Goal: Task Accomplishment & Management: Manage account settings

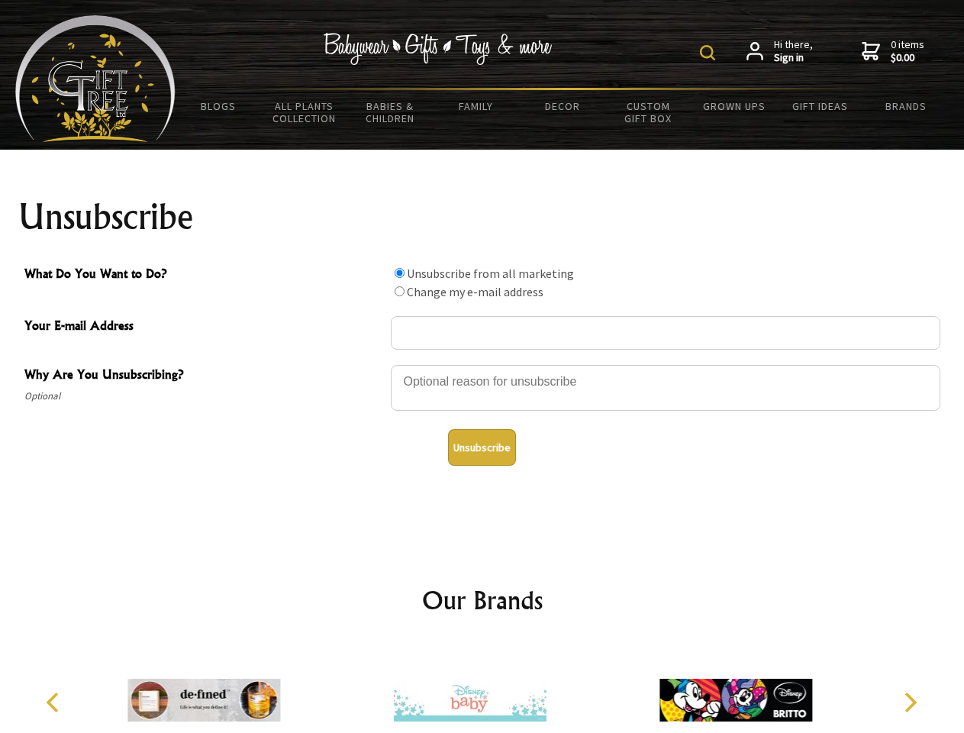
click at [710, 53] on img at bounding box center [707, 52] width 15 height 15
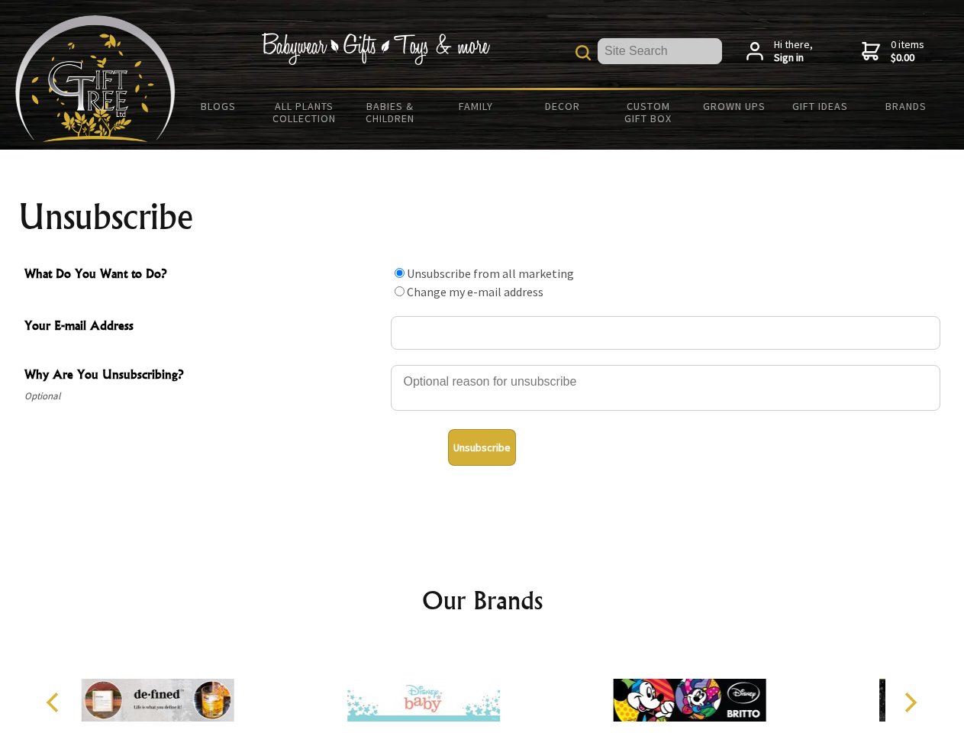
click at [482, 364] on div at bounding box center [665, 389] width 549 height 53
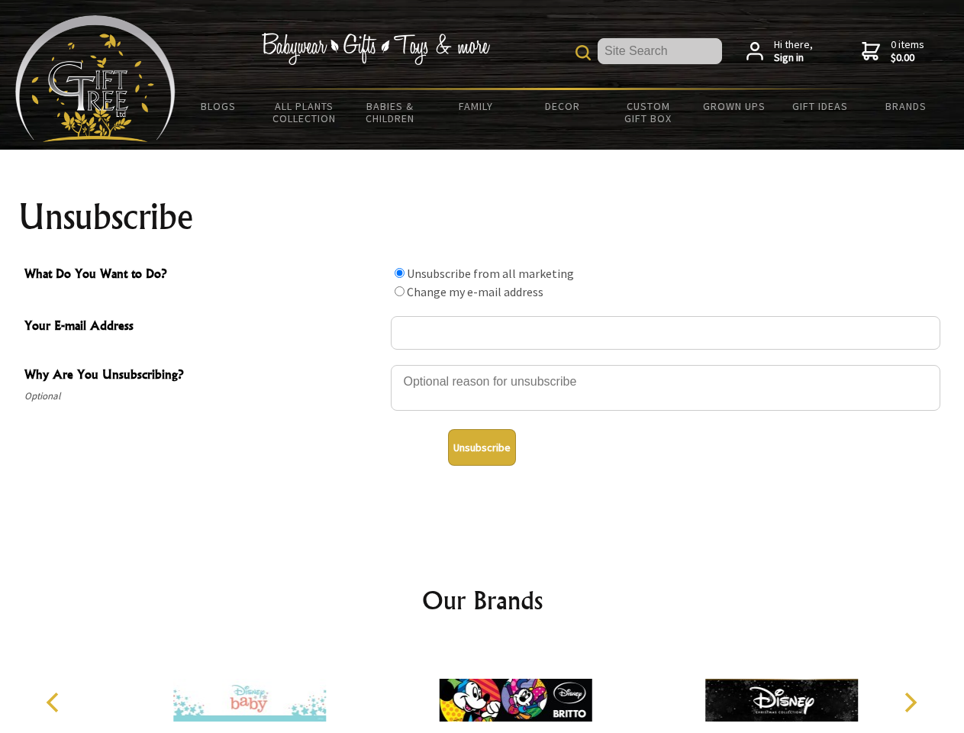
click at [399, 272] on input "What Do You Want to Do?" at bounding box center [400, 273] width 10 height 10
click at [399, 291] on input "What Do You Want to Do?" at bounding box center [400, 291] width 10 height 10
radio input "true"
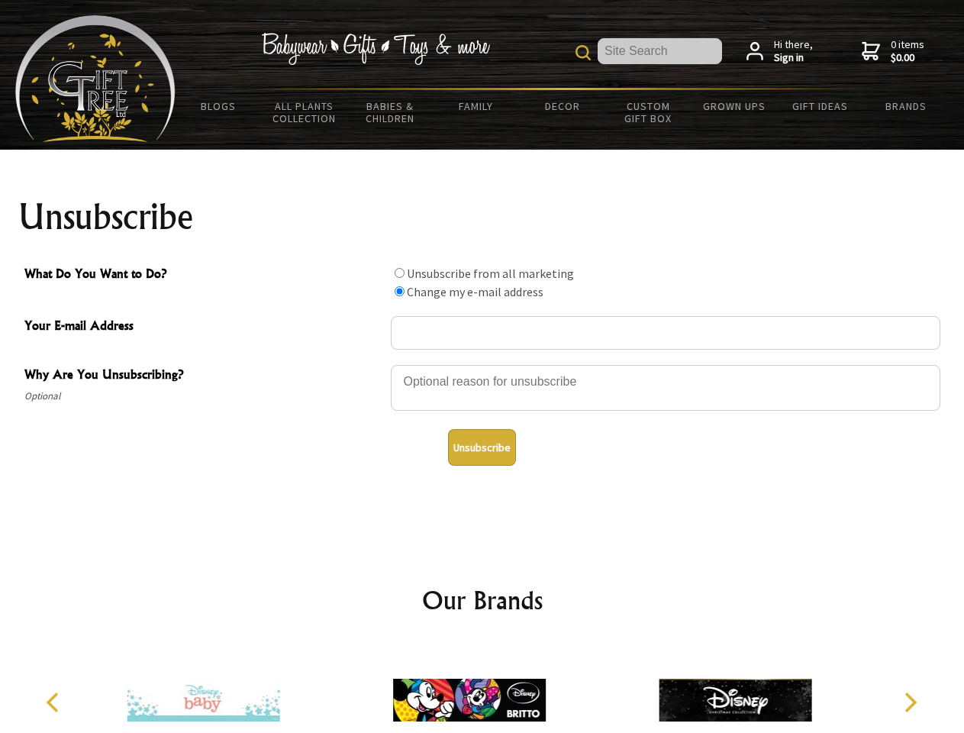
click at [482, 447] on button "Unsubscribe" at bounding box center [482, 447] width 68 height 37
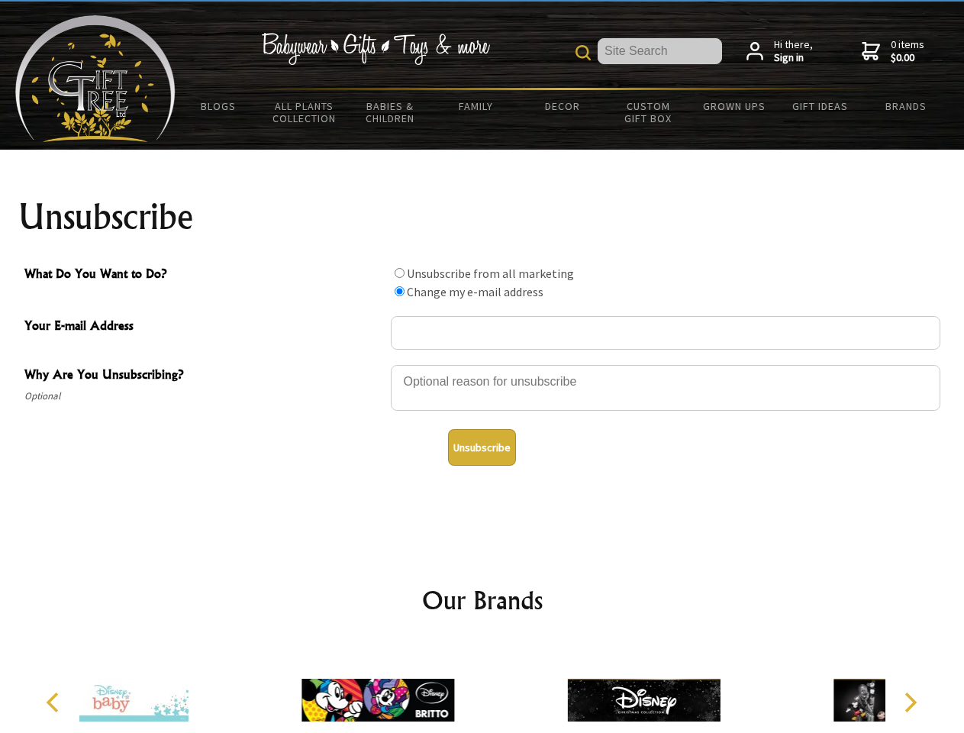
click at [55, 702] on icon "Previous" at bounding box center [54, 702] width 20 height 20
click at [910, 702] on icon "Next" at bounding box center [909, 702] width 20 height 20
